Goal: Unclear

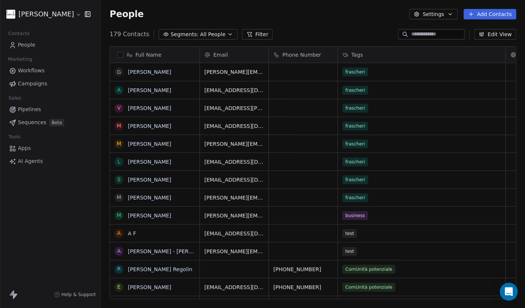
scroll to position [265, 419]
